Goal: Check status

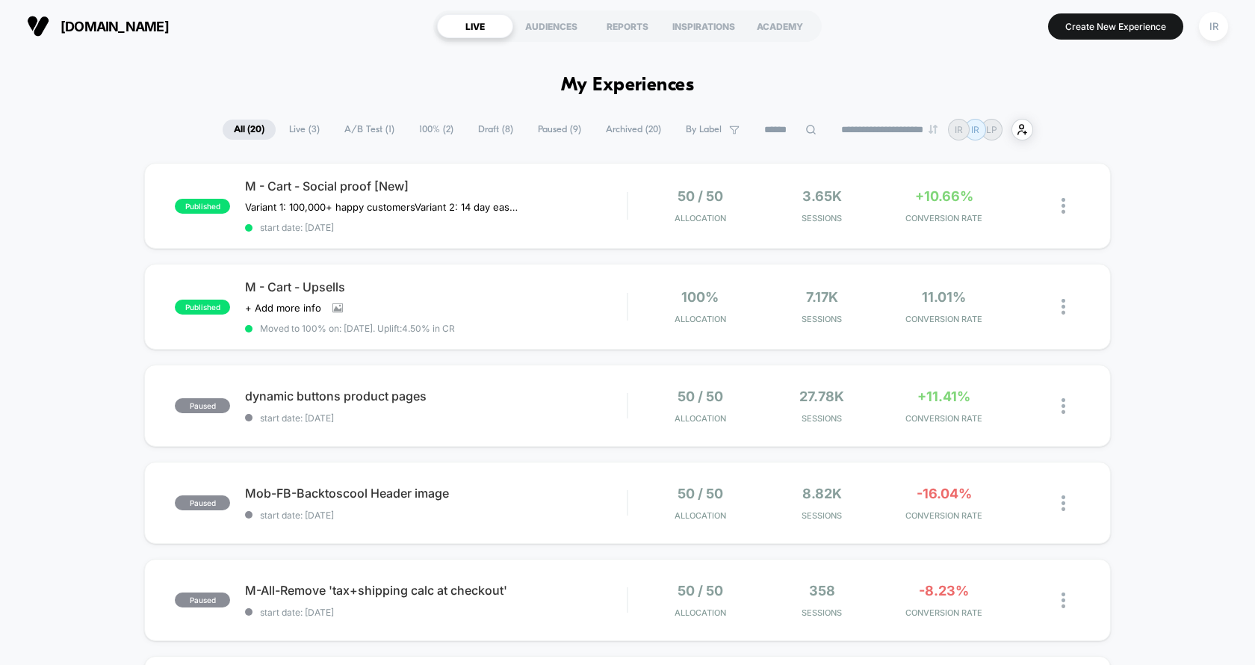
click at [320, 127] on span "Live ( 3 )" at bounding box center [304, 130] width 53 height 20
click at [288, 120] on span "Live ( 3 )" at bounding box center [304, 130] width 53 height 20
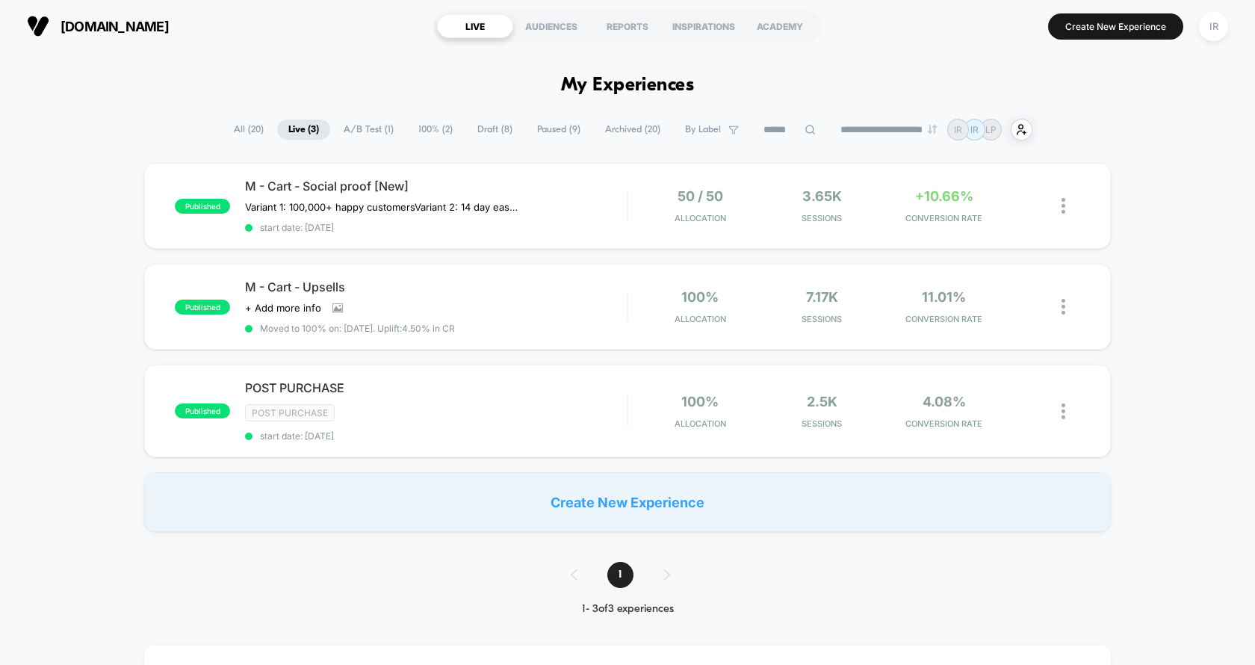
click at [444, 350] on div "published M - Cart - Social proof [New] Variant 1: 100,000+ happy customers Var…" at bounding box center [627, 347] width 1255 height 369
click at [447, 323] on span "Moved to 100% on: [DATE] . Uplift: 4.50% in CR" at bounding box center [357, 328] width 195 height 11
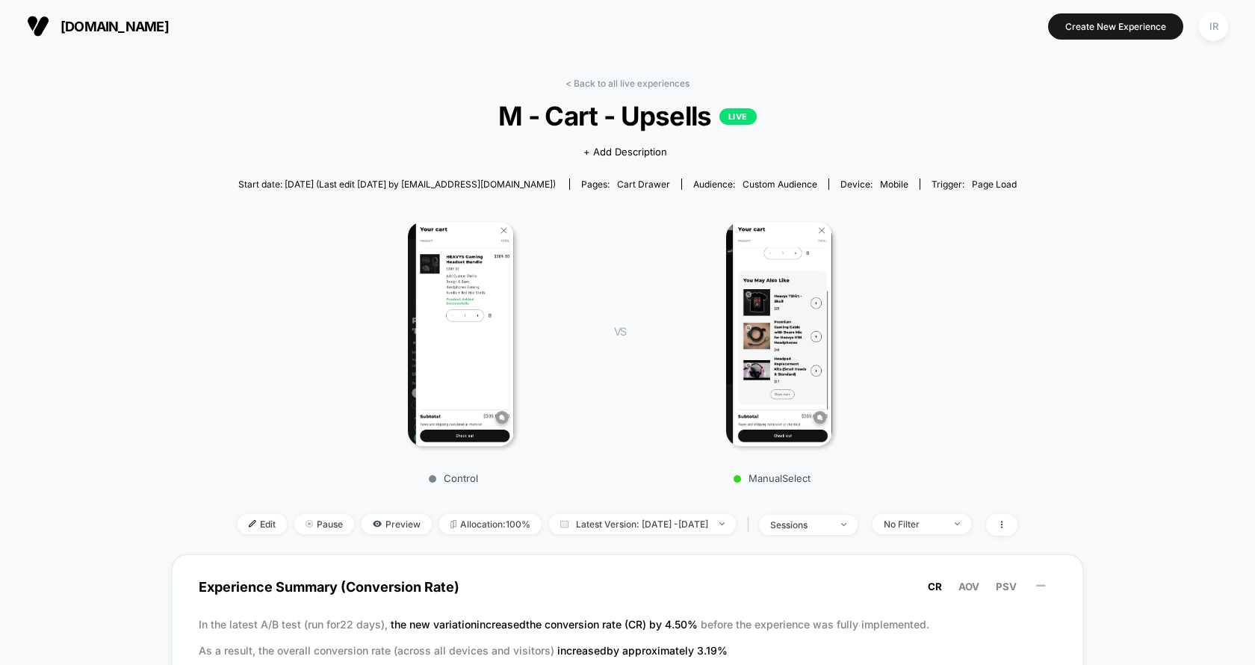
click at [611, 78] on link "< Back to all live experiences" at bounding box center [628, 83] width 124 height 11
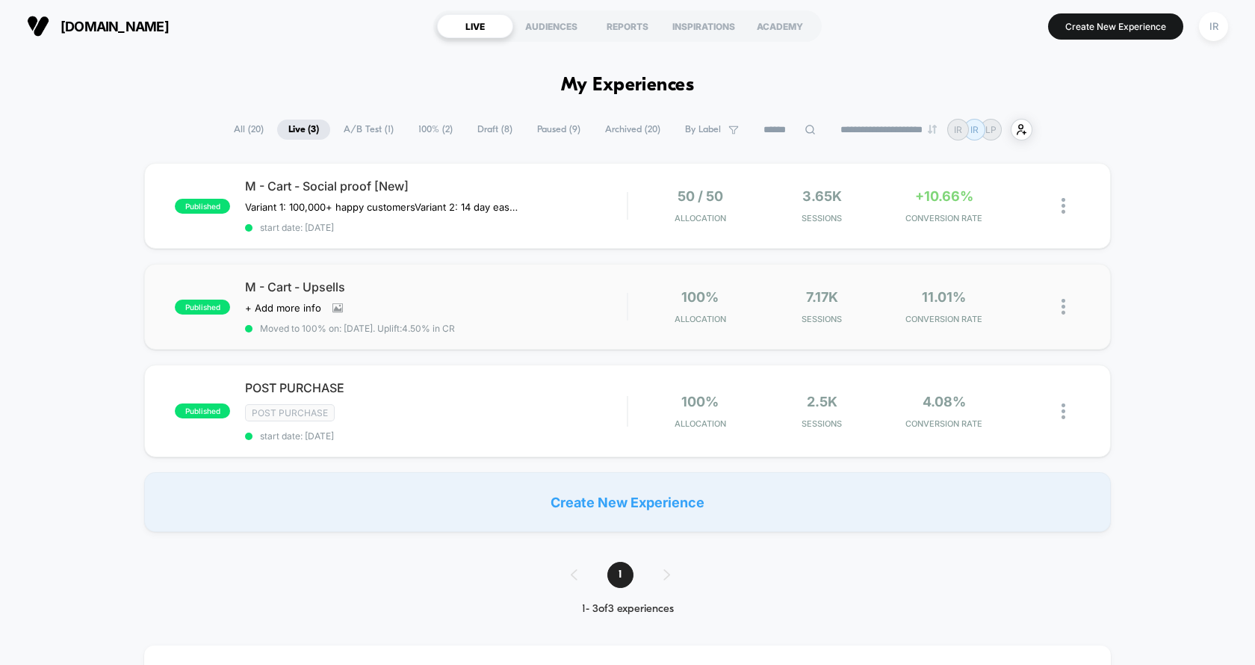
drag, startPoint x: 369, startPoint y: 321, endPoint x: 292, endPoint y: 336, distance: 78.4
click at [292, 336] on div "published M - Cart - Upsells Click to view images Click to edit experience deta…" at bounding box center [627, 307] width 967 height 86
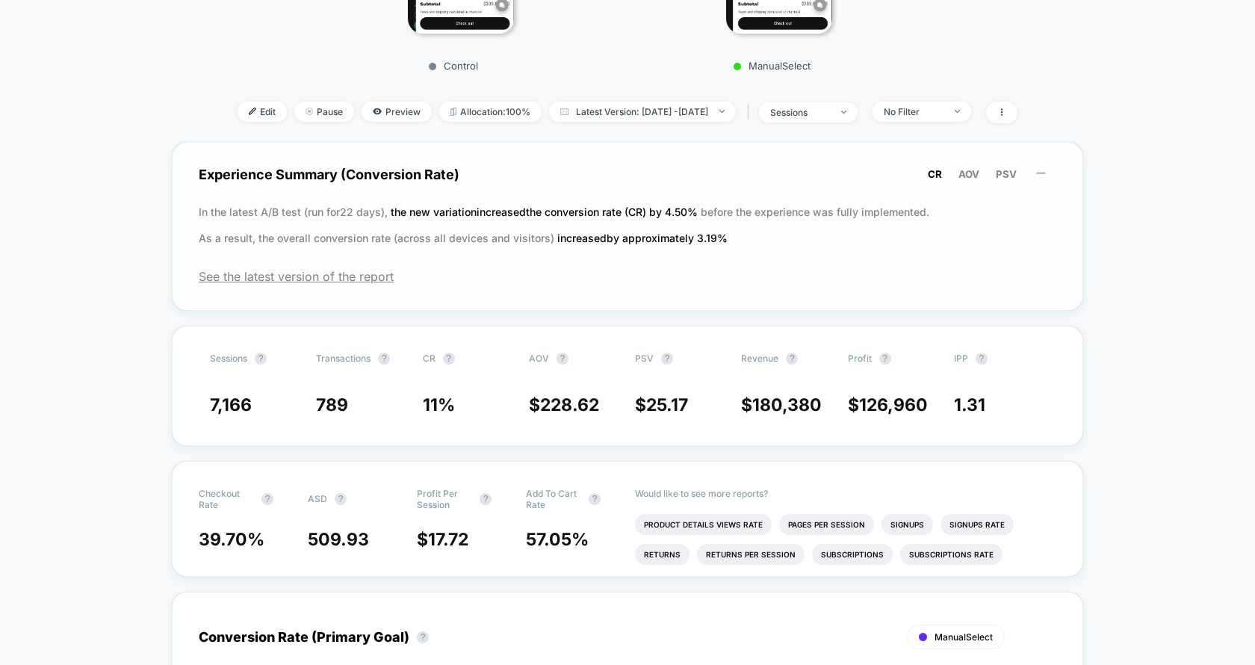
scroll to position [474, 0]
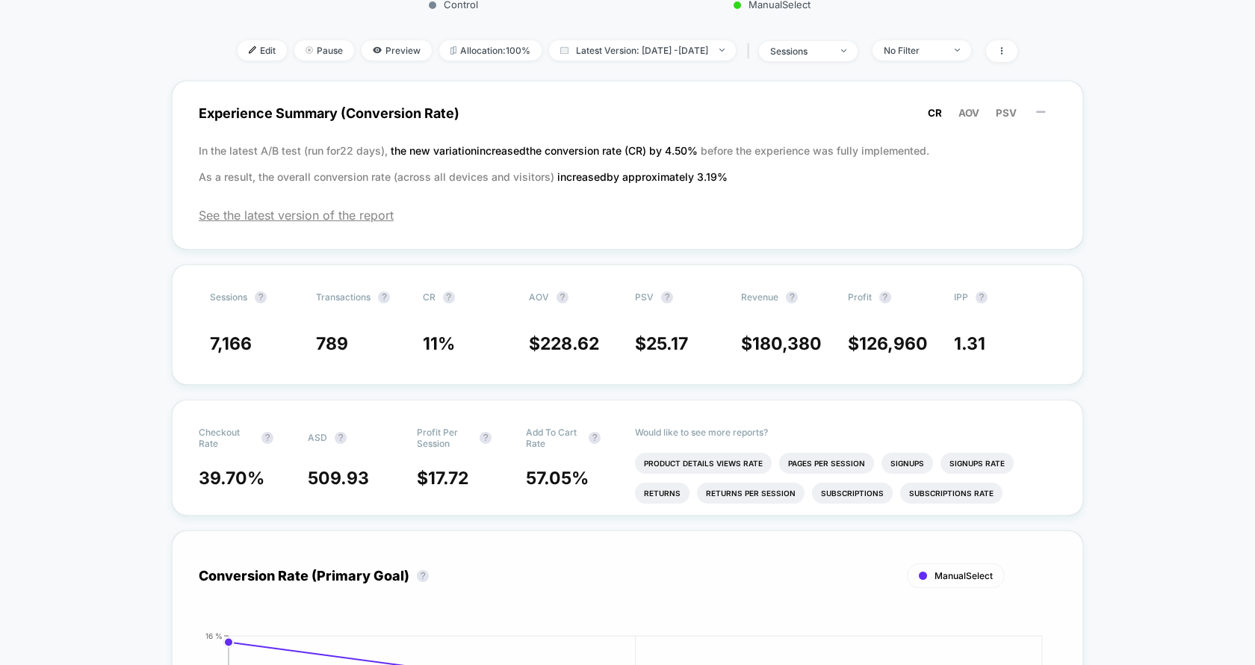
drag, startPoint x: 202, startPoint y: 297, endPoint x: 806, endPoint y: 553, distance: 655.7
click at [806, 557] on div "Conversion Rate (Primary Goal) ? ManualSelect Hide" at bounding box center [628, 575] width 858 height 37
drag, startPoint x: 415, startPoint y: 470, endPoint x: 600, endPoint y: 470, distance: 184.6
click at [600, 470] on div "39.70 % 509.93 $ 17.72 57.05 %" at bounding box center [628, 478] width 858 height 21
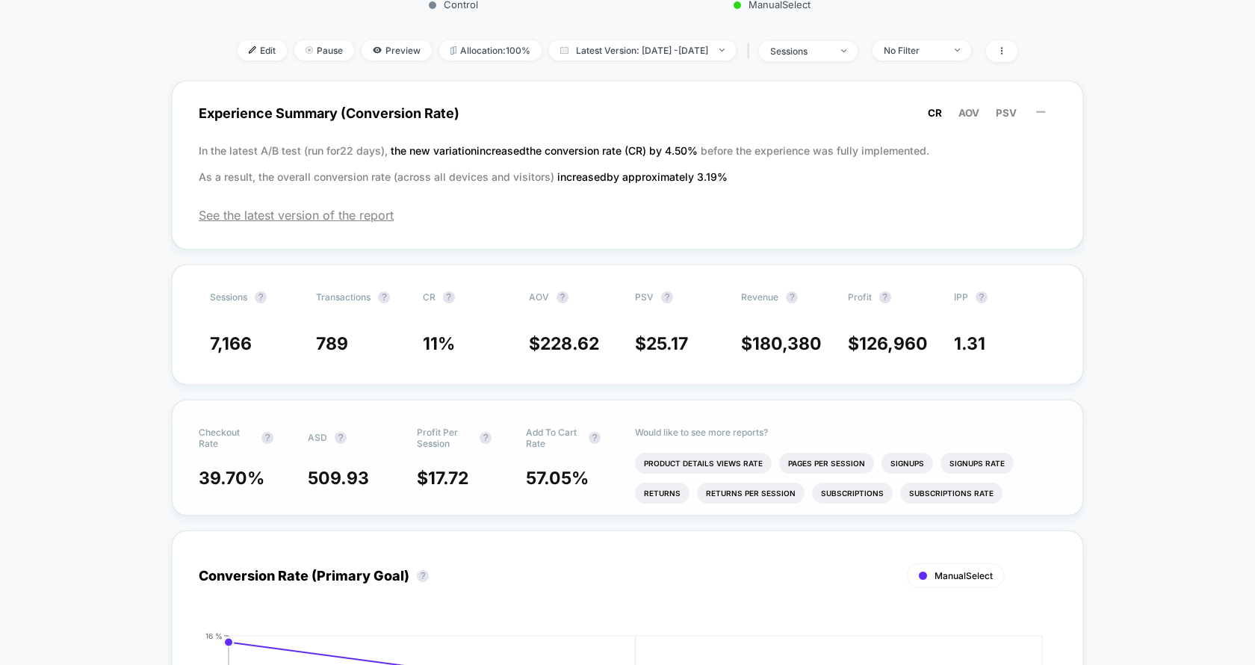
drag, startPoint x: 600, startPoint y: 470, endPoint x: 287, endPoint y: 462, distance: 313.2
click at [287, 462] on div "Checkout Rate ? ASD ? Profit Per Session ? Add To Cart Rate ? 39.70 % 509.93 $ …" at bounding box center [628, 458] width 912 height 116
drag, startPoint x: 196, startPoint y: 466, endPoint x: 441, endPoint y: 473, distance: 245.2
click at [437, 469] on div "Checkout Rate ? ASD ? Profit Per Session ? Add To Cart Rate ? 39.70 % 509.93 $ …" at bounding box center [628, 458] width 912 height 116
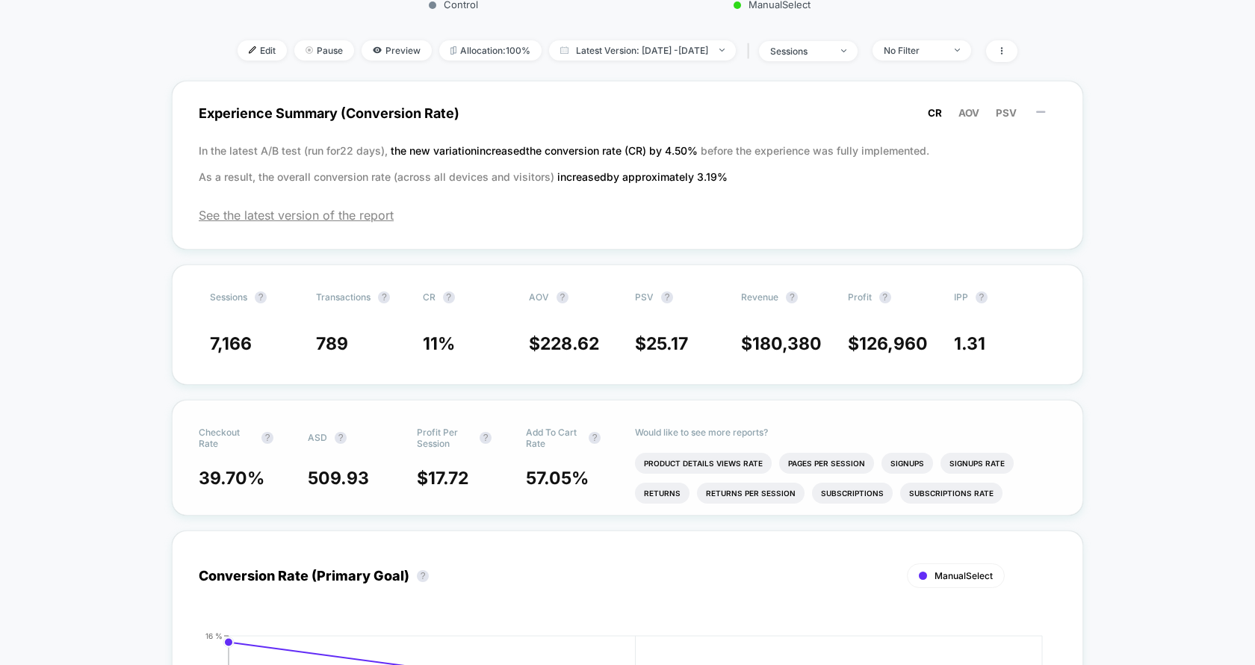
click at [441, 473] on span "17.72" at bounding box center [448, 478] width 40 height 21
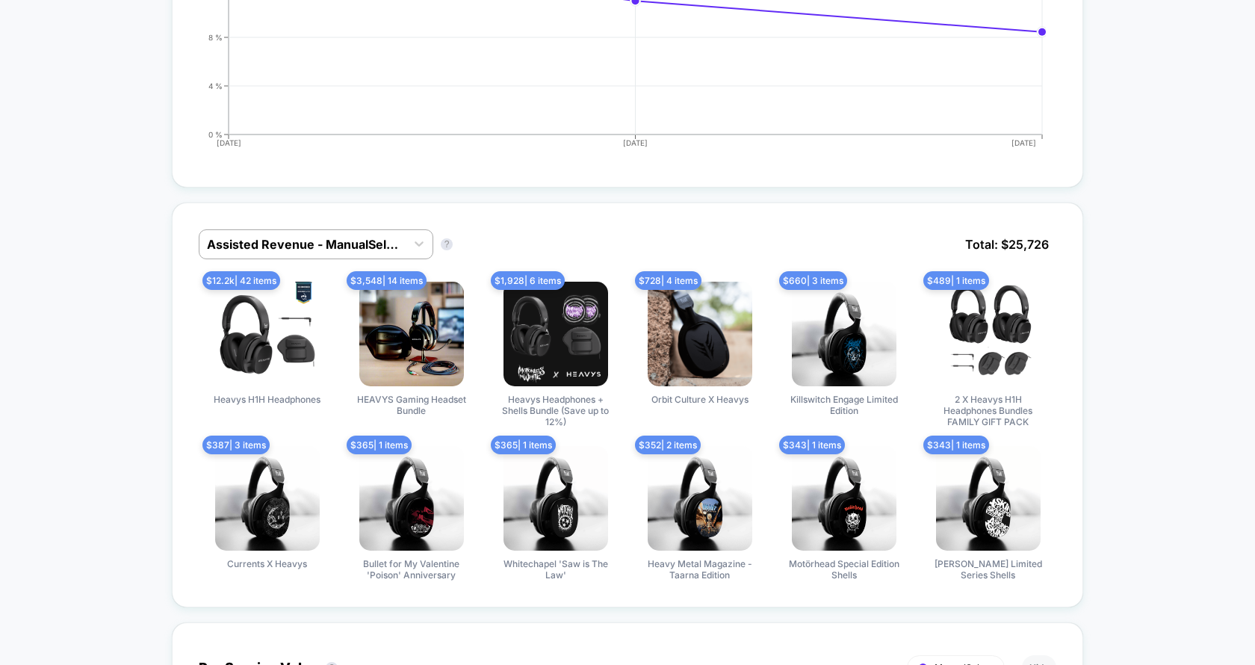
scroll to position [1189, 0]
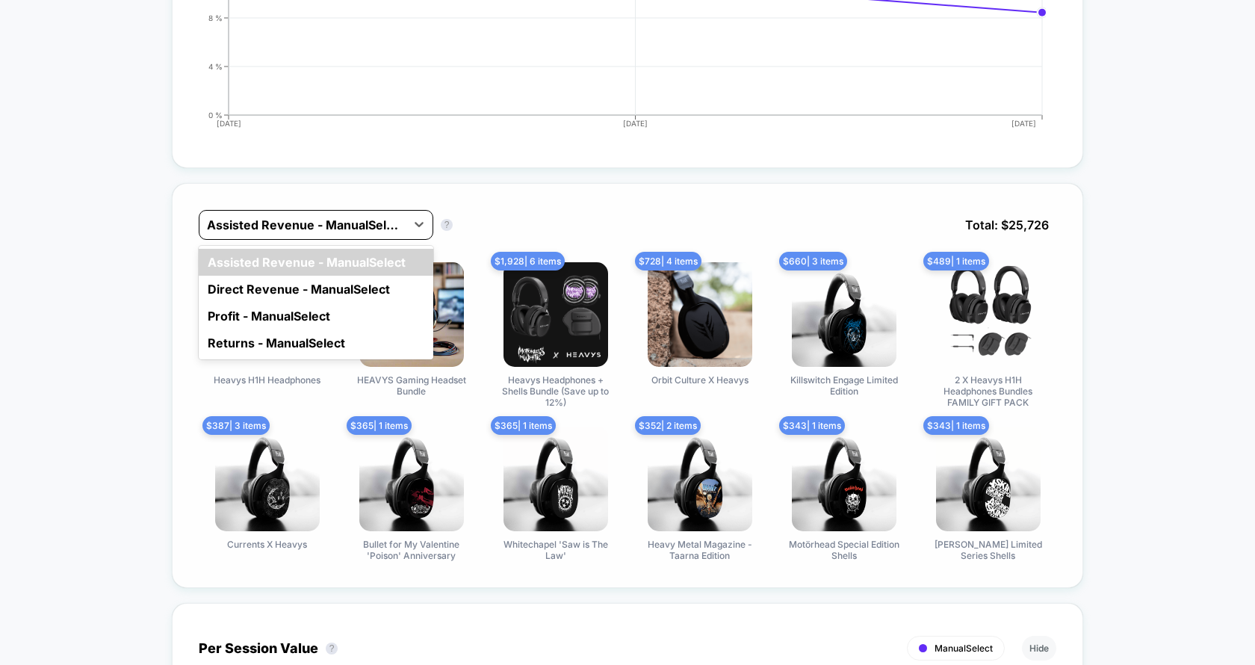
click at [306, 216] on div at bounding box center [302, 225] width 191 height 18
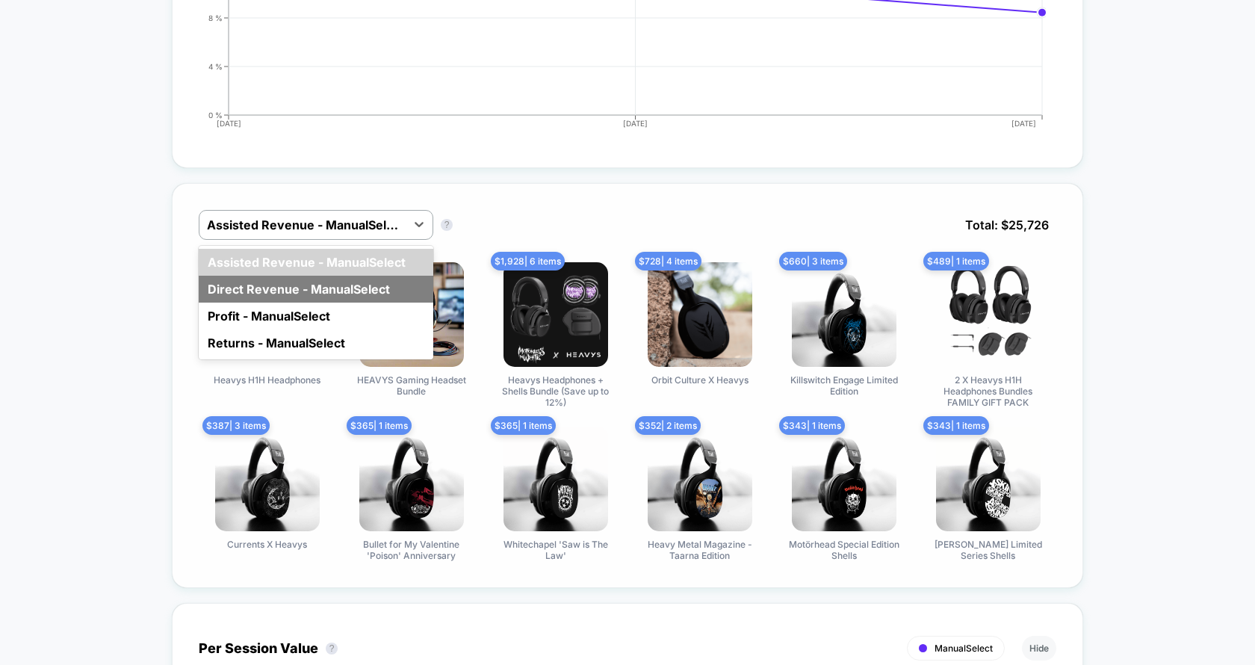
click at [294, 279] on div "Direct Revenue - ManualSelect" at bounding box center [316, 289] width 235 height 27
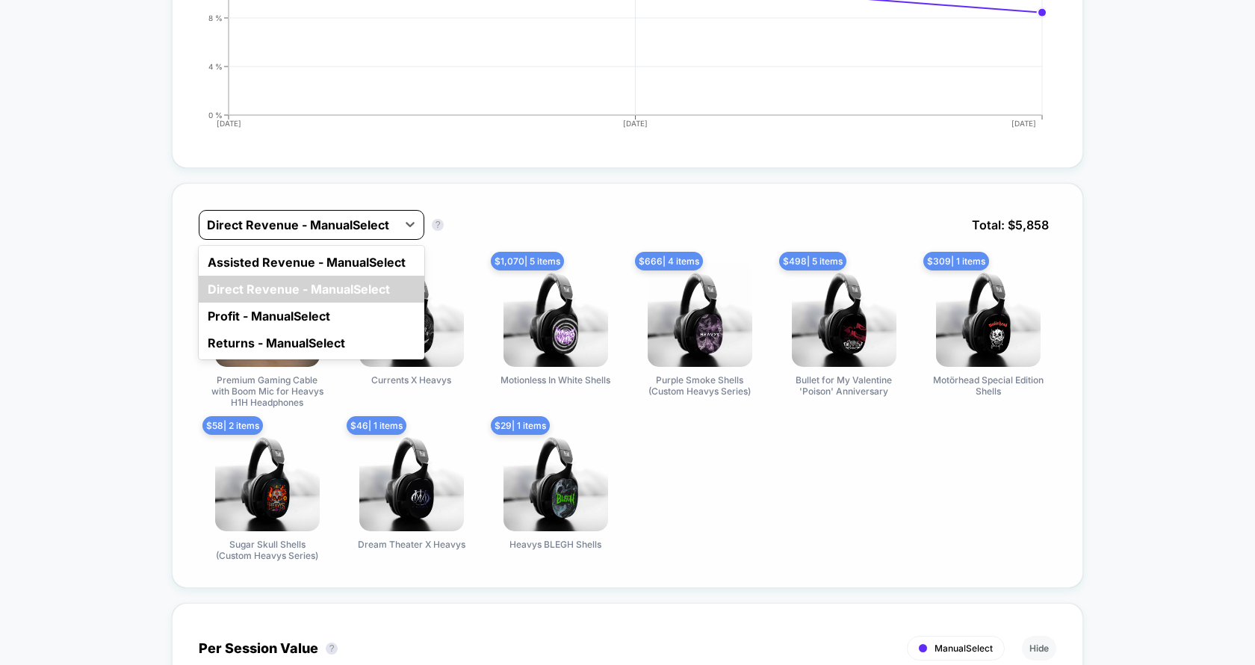
click at [345, 210] on div "Direct Revenue - ManualSelect" at bounding box center [312, 225] width 226 height 30
drag, startPoint x: 321, startPoint y: 291, endPoint x: 321, endPoint y: 309, distance: 18.7
click at [321, 310] on div "Assisted Revenue - ManualSelect Direct Revenue - ManualSelect Profit - ManualSe…" at bounding box center [312, 303] width 226 height 114
click at [321, 309] on div "Profit - ManualSelect" at bounding box center [312, 316] width 226 height 27
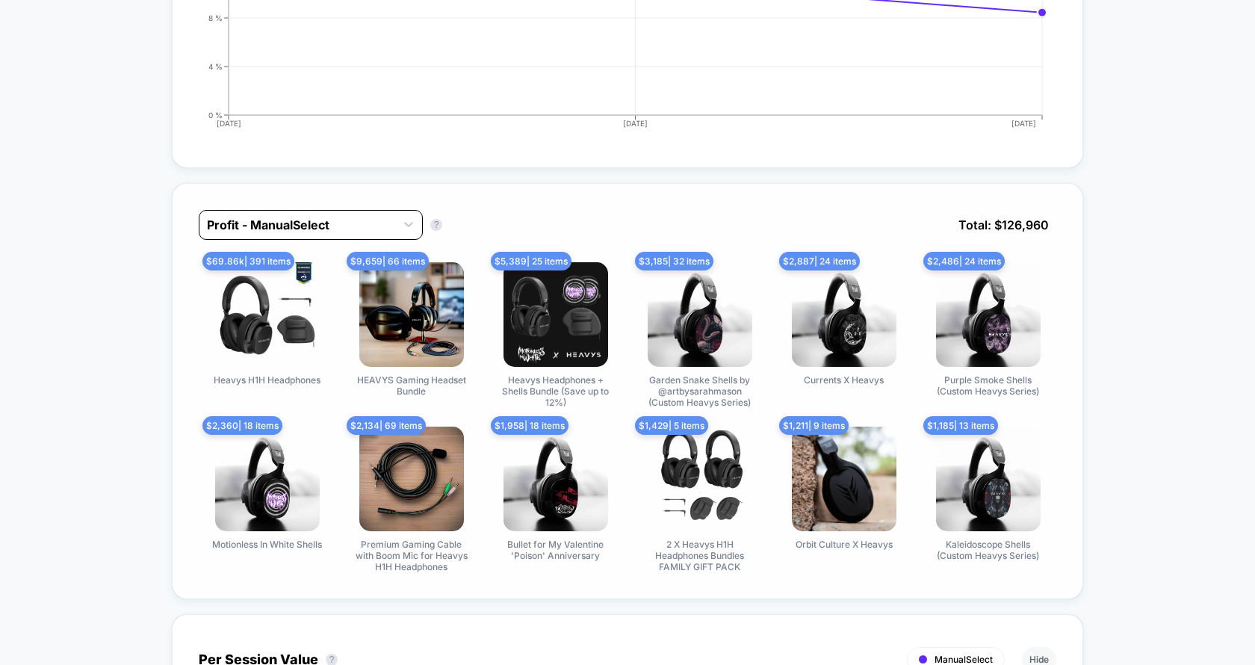
click at [333, 216] on div at bounding box center [297, 225] width 181 height 18
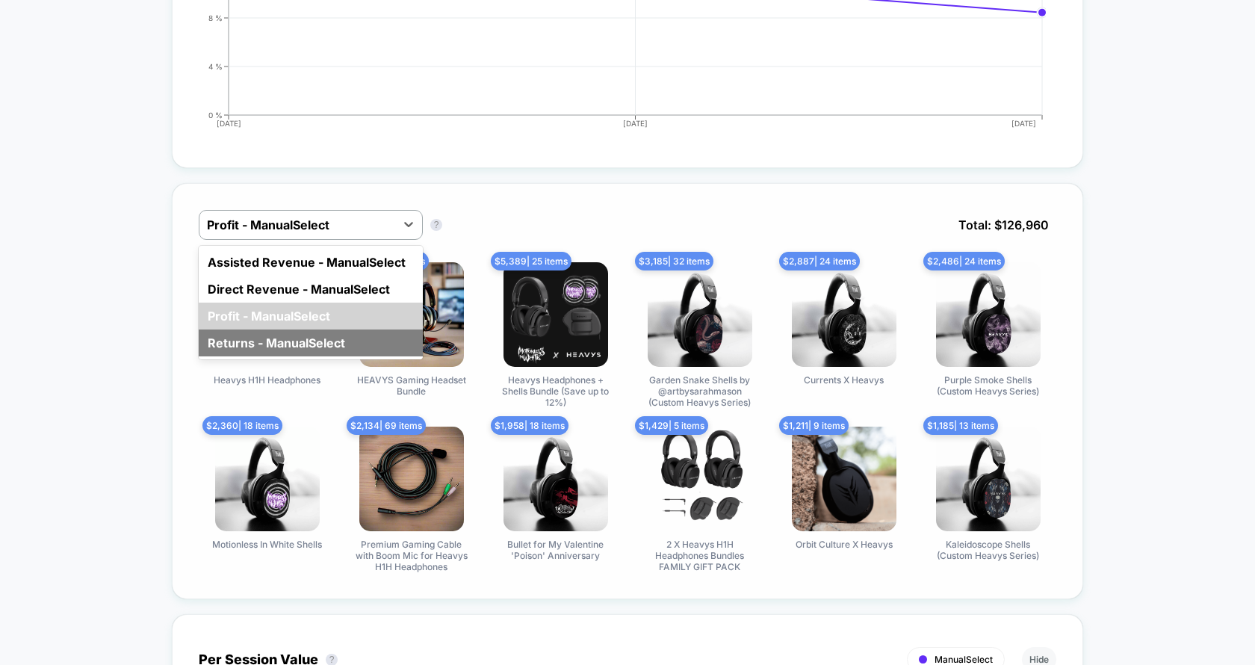
click at [314, 333] on div "Returns - ManualSelect" at bounding box center [311, 343] width 224 height 27
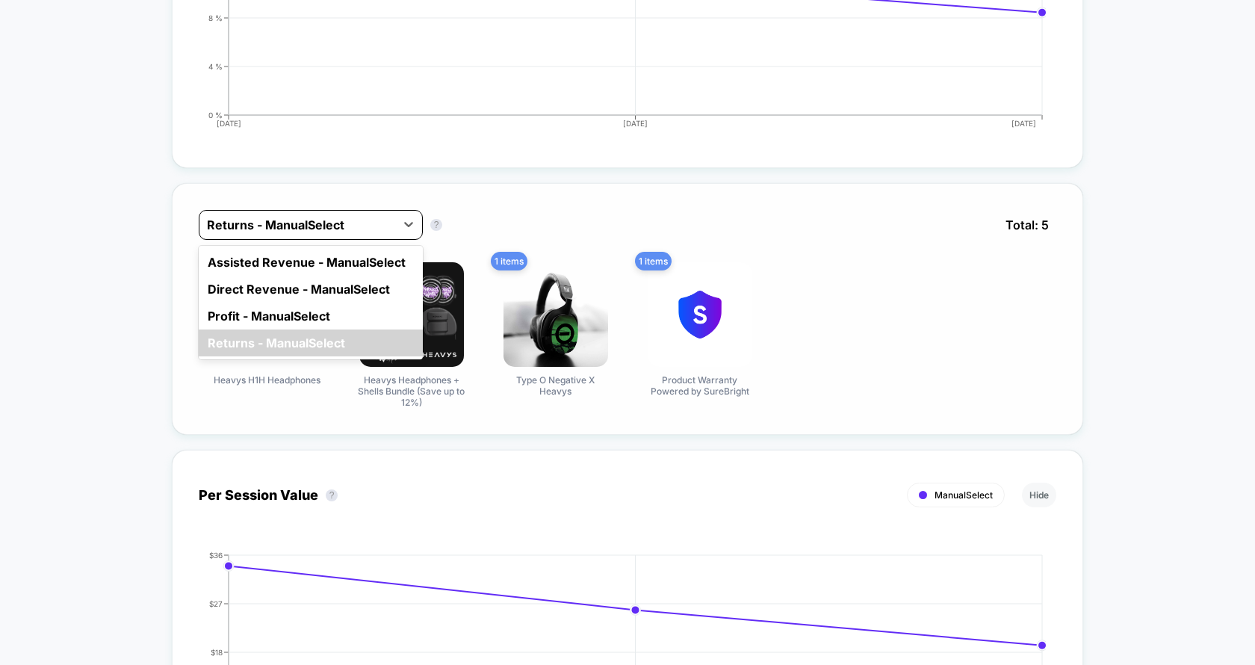
click at [327, 218] on div at bounding box center [297, 225] width 181 height 18
click at [320, 253] on div "Assisted Revenue - ManualSelect" at bounding box center [311, 262] width 224 height 27
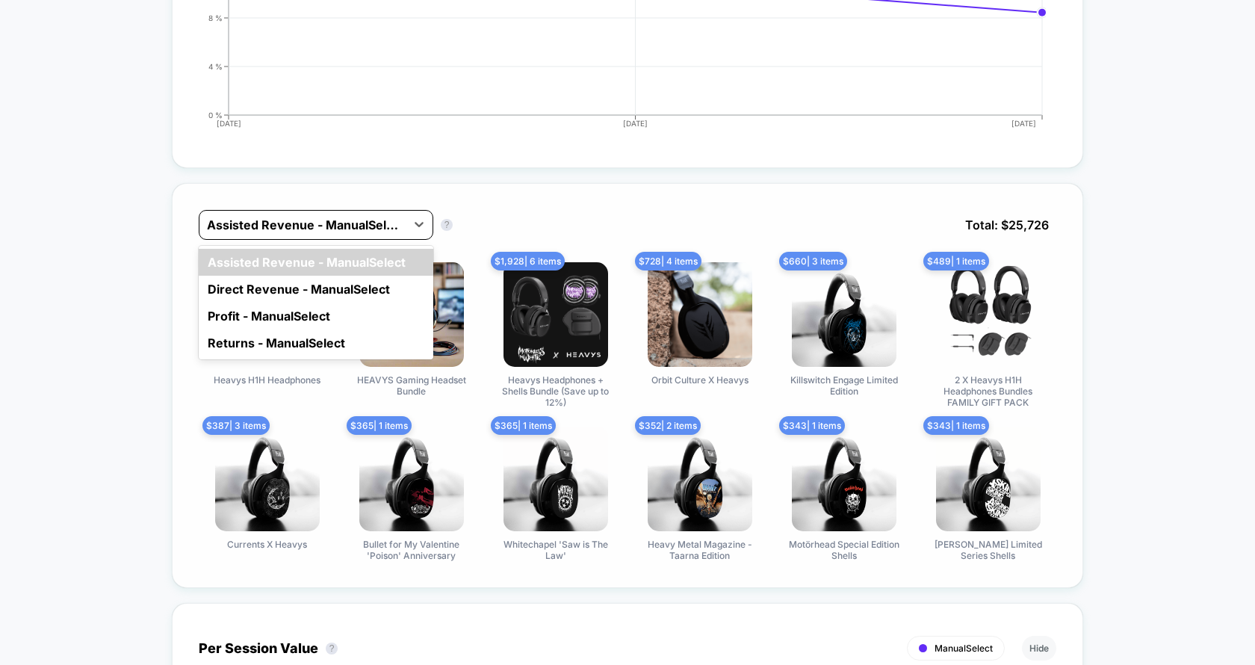
click at [325, 213] on div "Assisted Revenue - ManualSelect" at bounding box center [303, 225] width 206 height 24
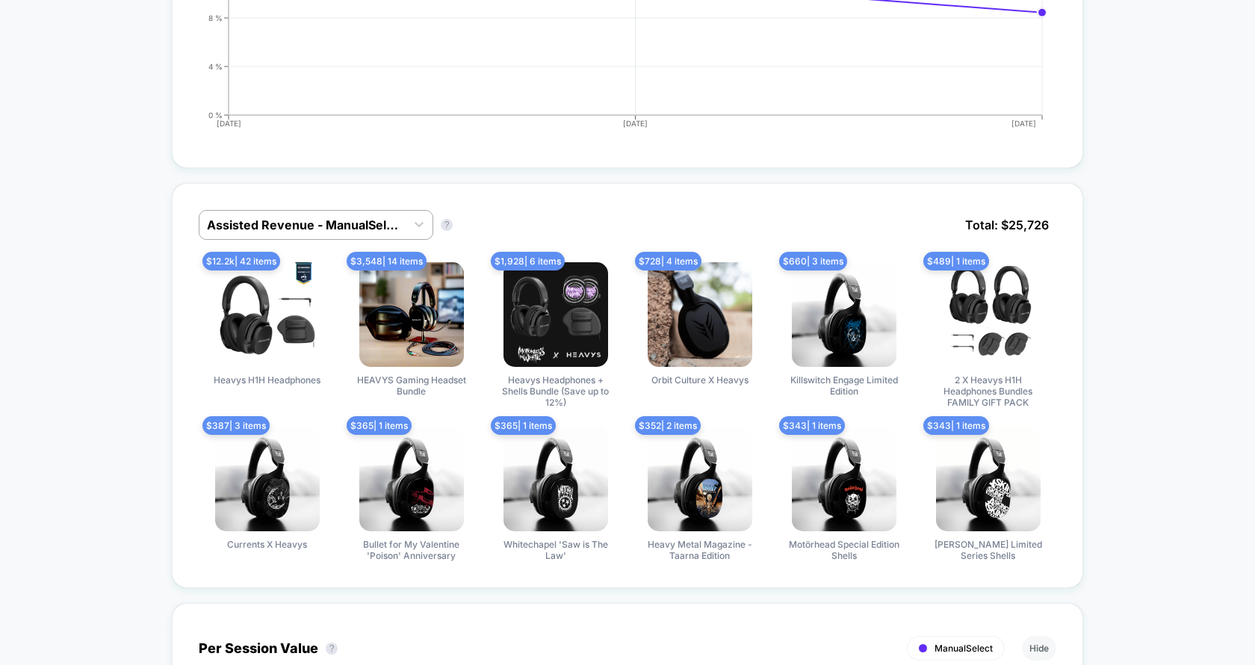
click at [354, 168] on div "Assisted Revenue - ManualSelect Assisted Revenue - ManualSelect ? Total: $ 25,7…" at bounding box center [628, 562] width 912 height 788
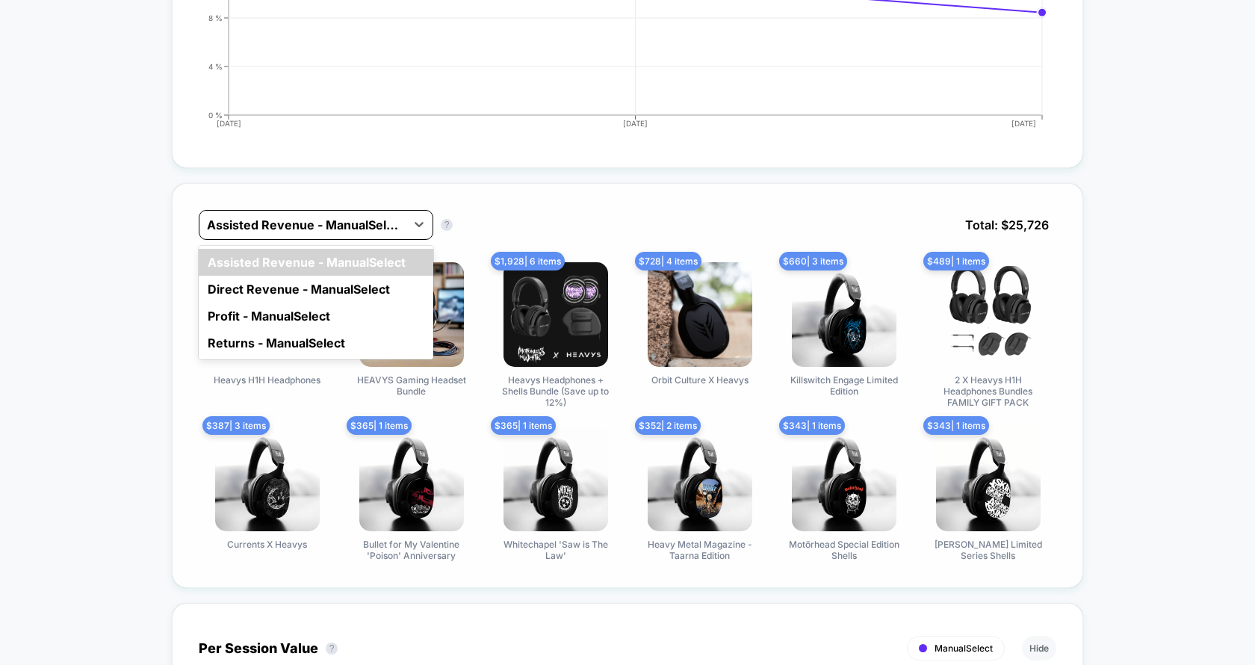
click at [336, 210] on div "Assisted Revenue - ManualSelect" at bounding box center [316, 225] width 235 height 30
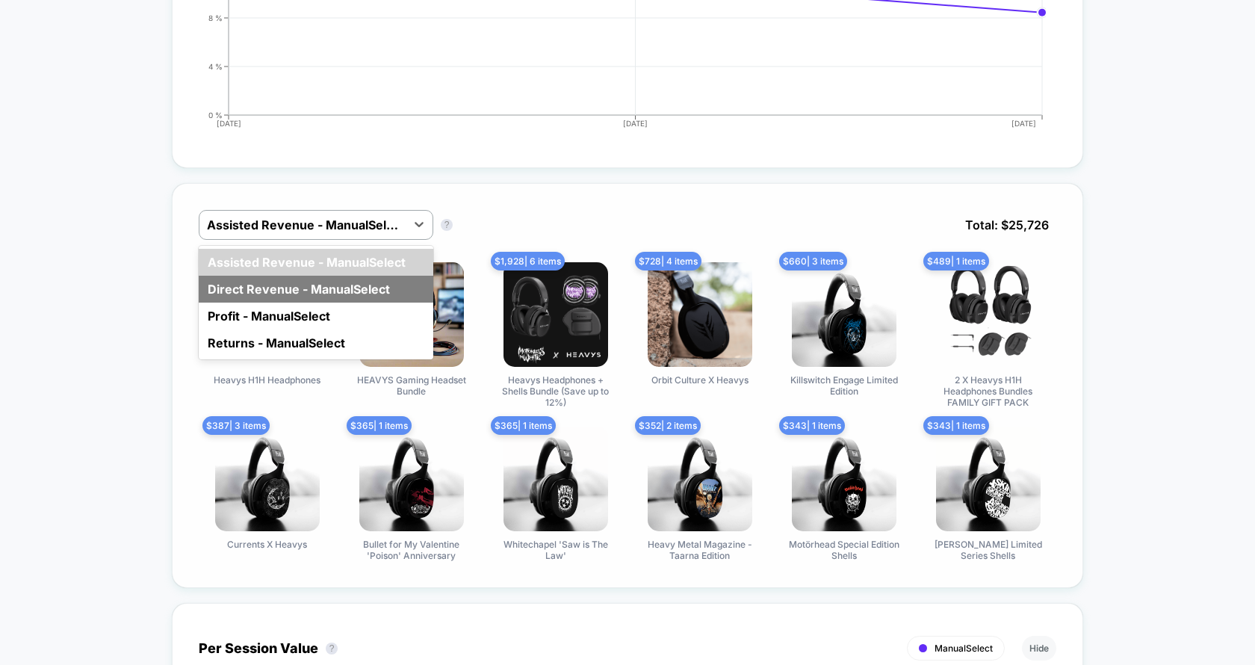
click at [318, 276] on div "Direct Revenue - ManualSelect" at bounding box center [316, 289] width 235 height 27
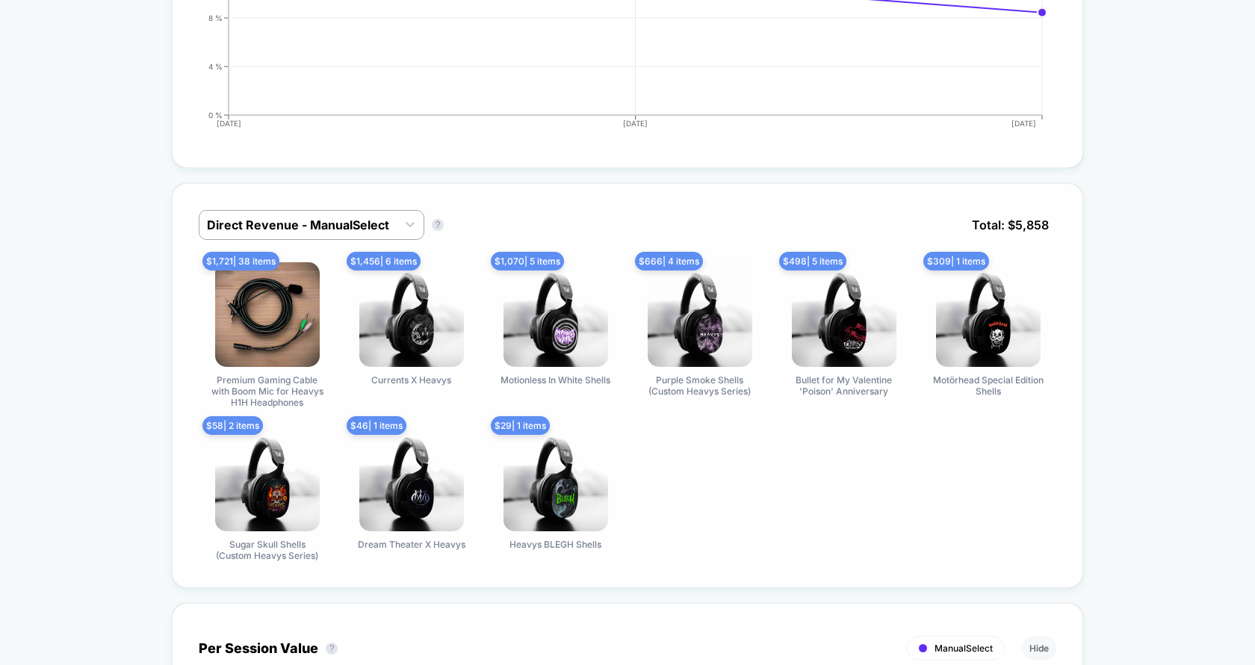
drag, startPoint x: 155, startPoint y: 267, endPoint x: 773, endPoint y: 454, distance: 646.6
click at [773, 454] on div "$ 1,721 | 38 items Premium Gaming Cable with Boom Mic for Heavys H1H Headphones…" at bounding box center [628, 411] width 858 height 299
click at [298, 219] on div at bounding box center [298, 225] width 182 height 18
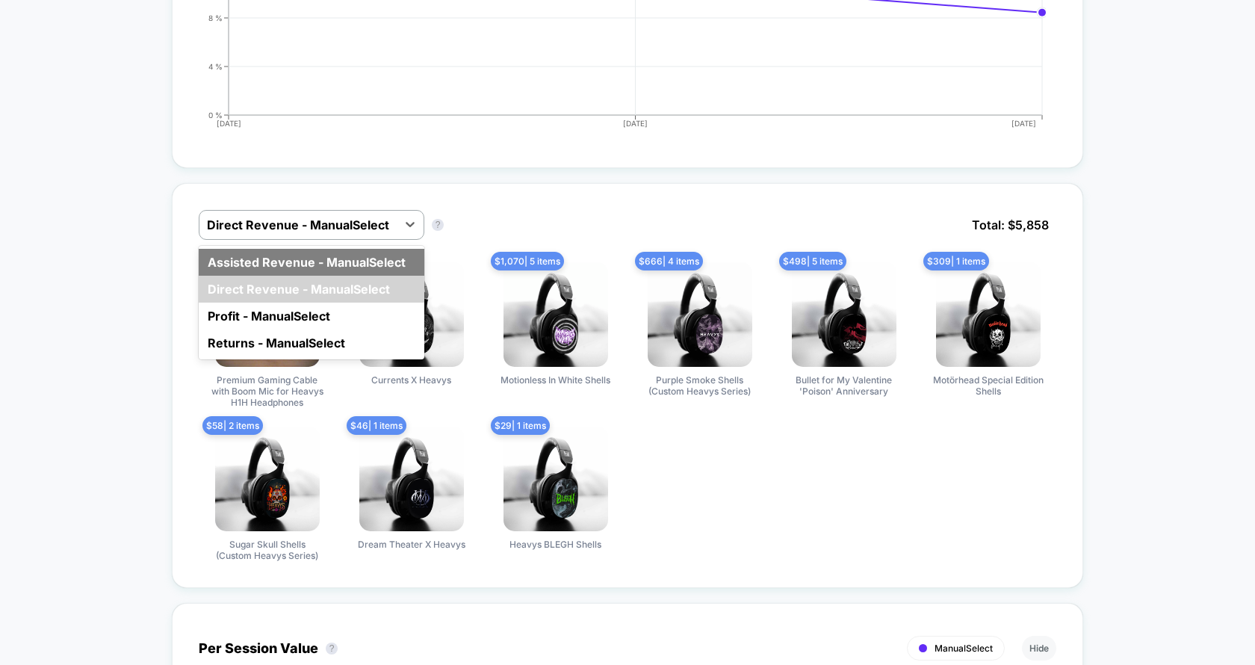
click at [298, 259] on div "Assisted Revenue - ManualSelect" at bounding box center [312, 262] width 226 height 27
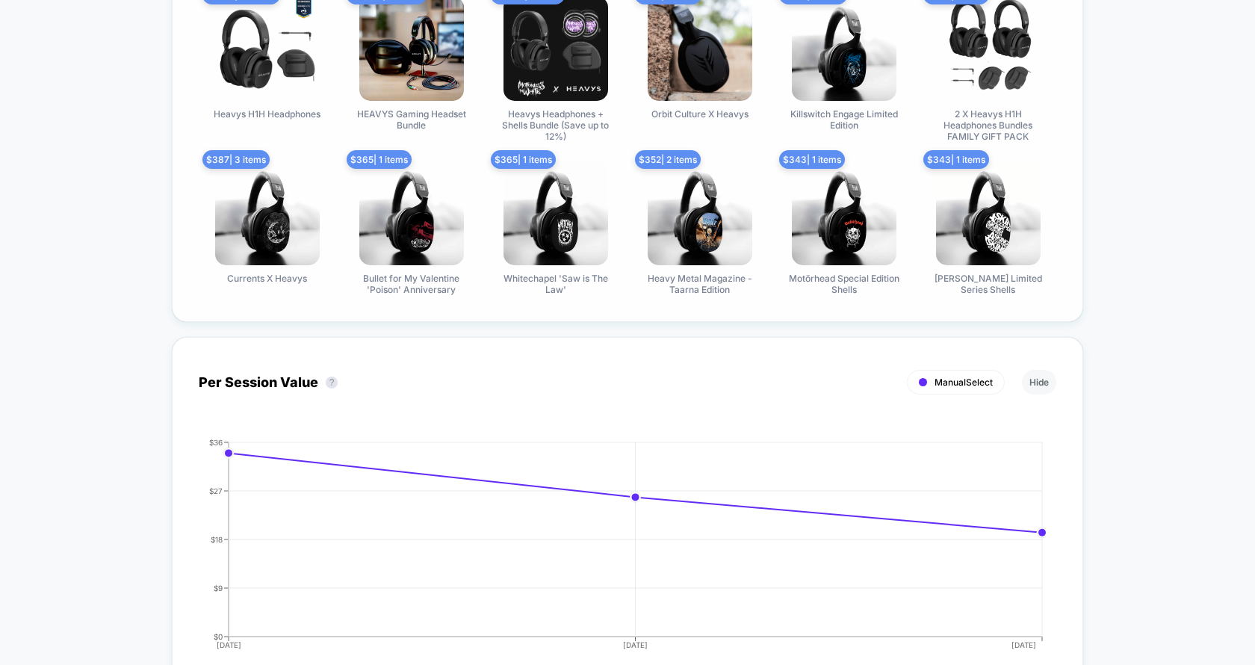
scroll to position [1231, 0]
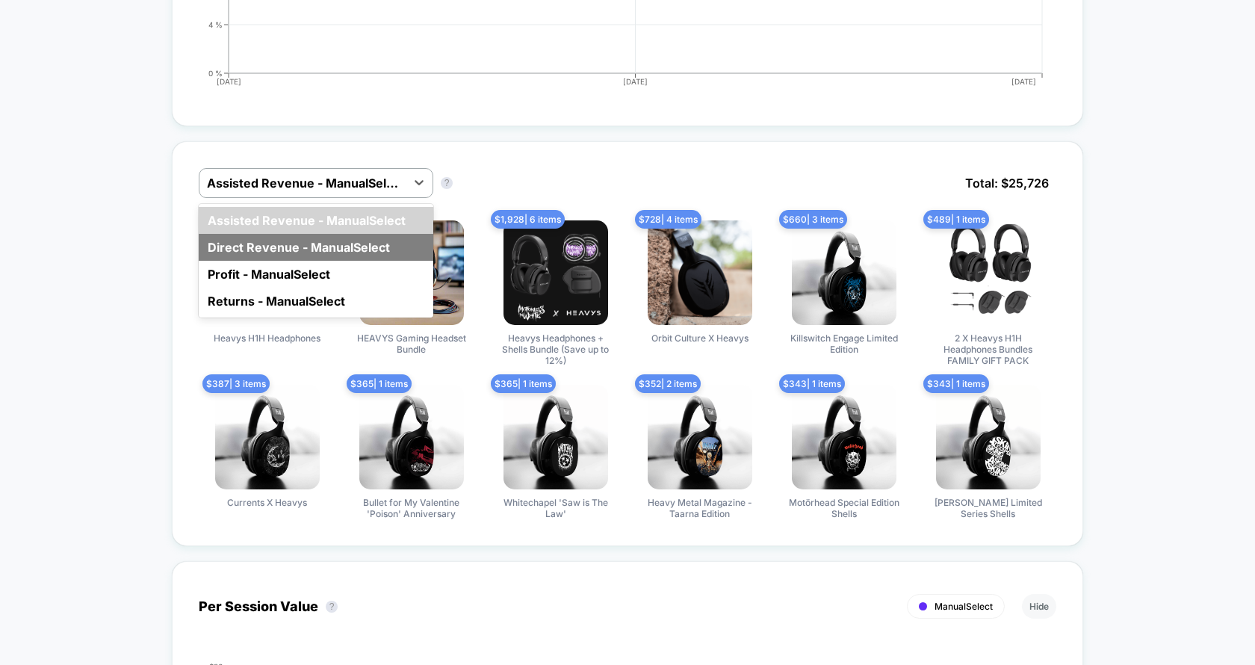
drag, startPoint x: 271, startPoint y: 176, endPoint x: 271, endPoint y: 231, distance: 54.6
click at [271, 198] on div "option Direct Revenue - ManualSelect focused, 2 of 4. 4 results available. Use …" at bounding box center [316, 183] width 235 height 30
click at [271, 234] on div "Direct Revenue - ManualSelect" at bounding box center [316, 247] width 235 height 27
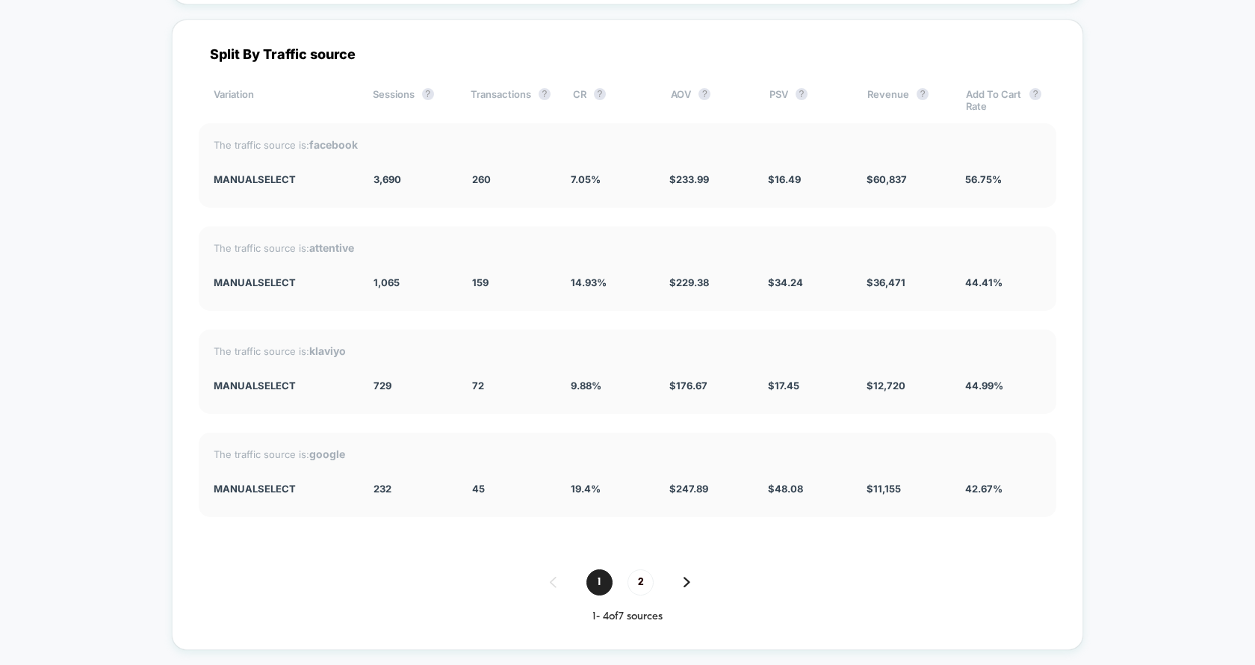
scroll to position [5674, 0]
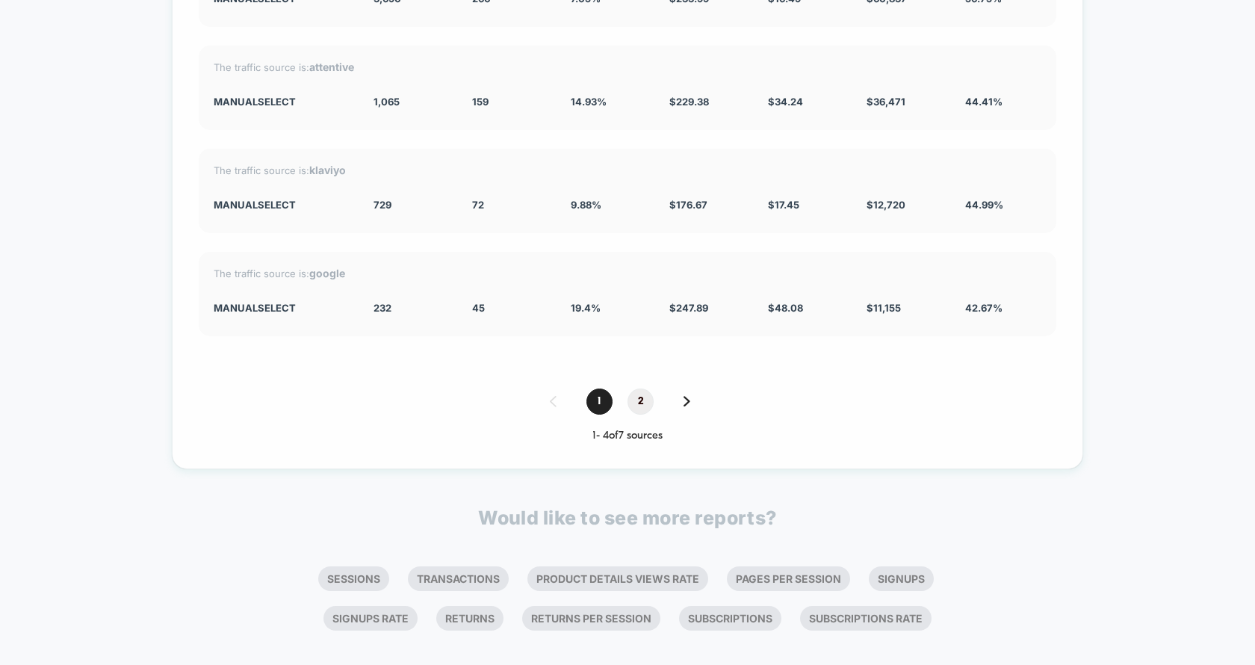
click at [643, 390] on span "2" at bounding box center [641, 402] width 26 height 26
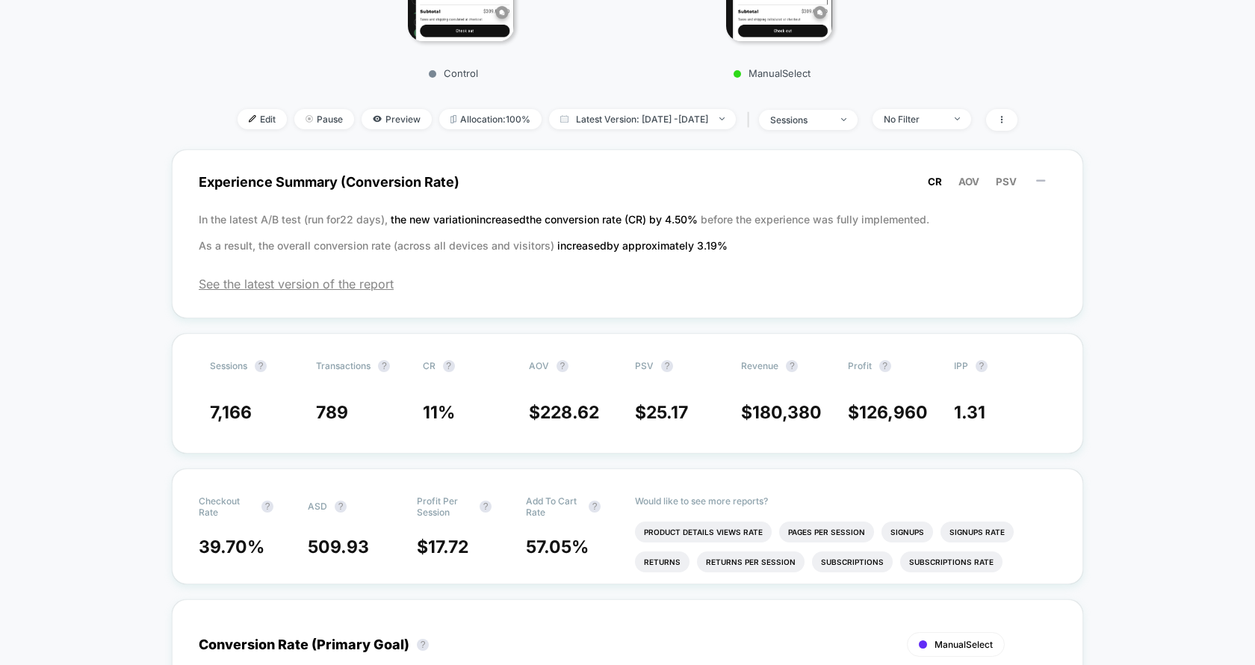
scroll to position [0, 0]
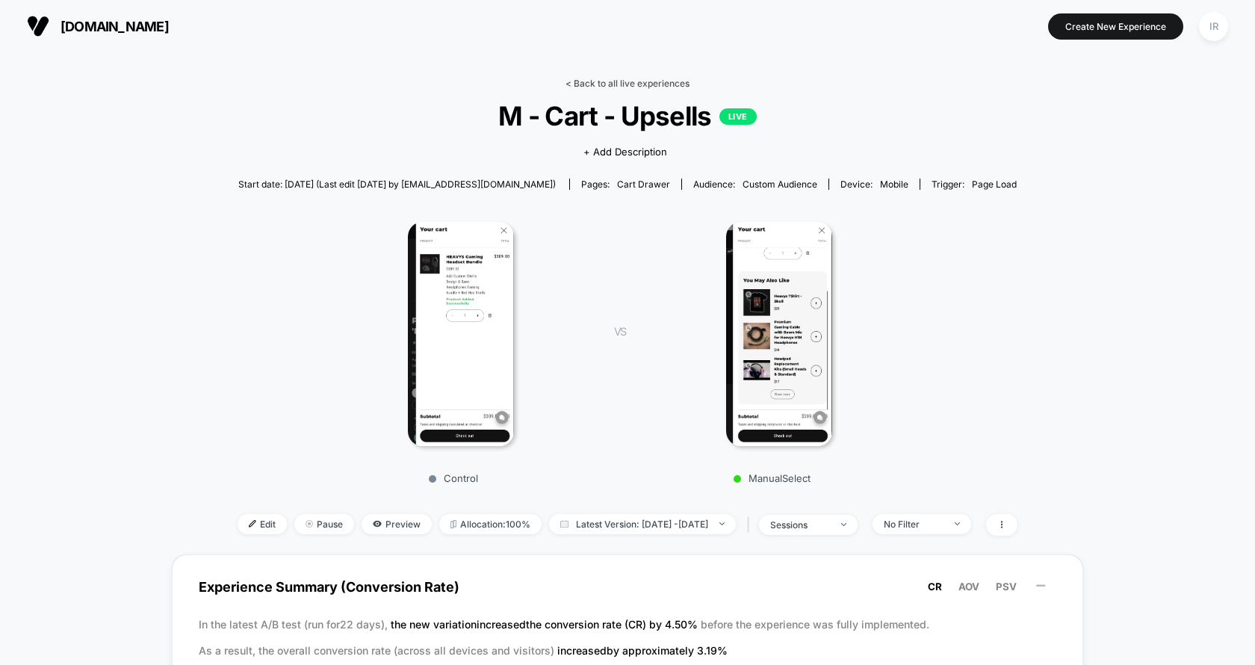
click at [614, 81] on link "< Back to all live experiences" at bounding box center [628, 83] width 124 height 11
